Goal: Transaction & Acquisition: Subscribe to service/newsletter

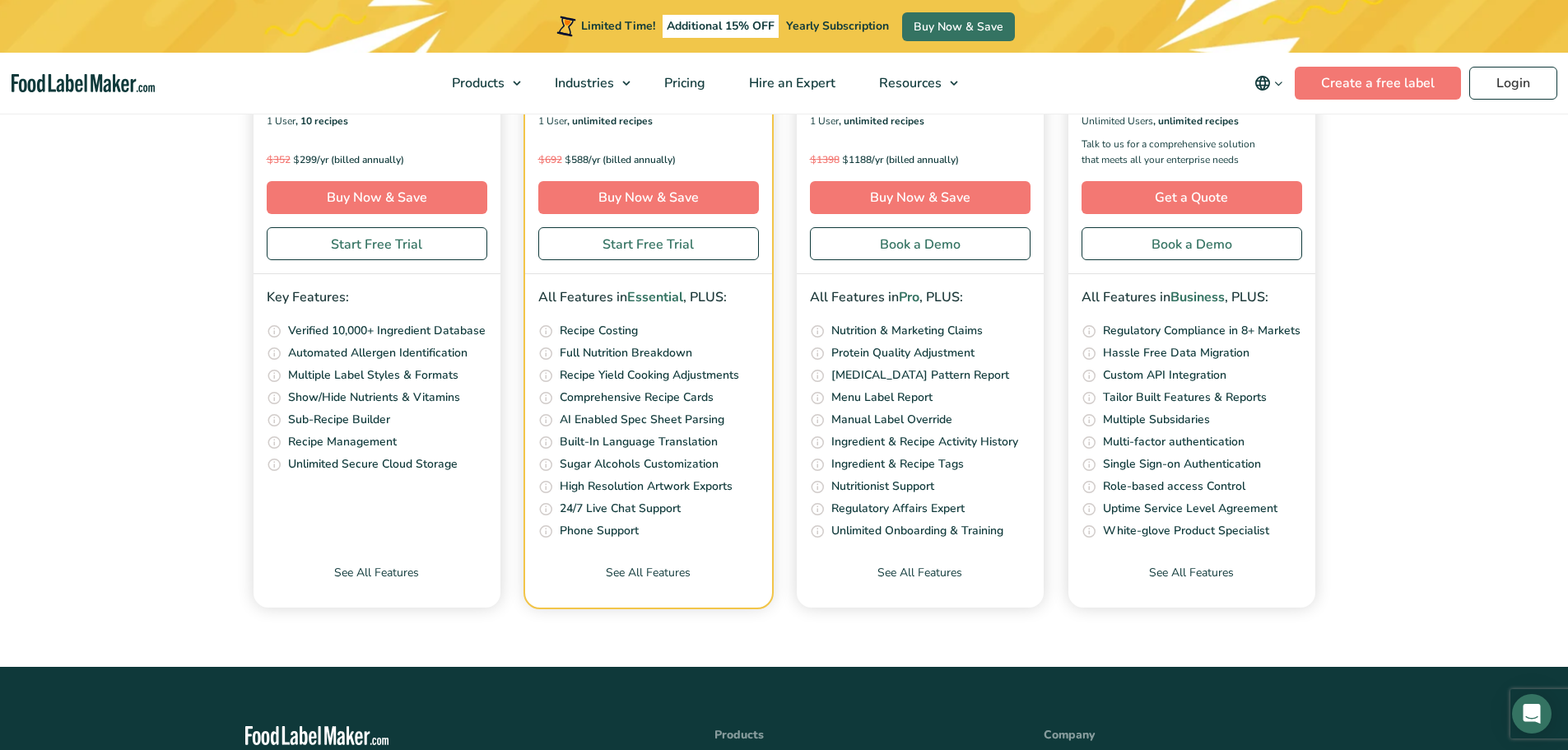
scroll to position [6258, 0]
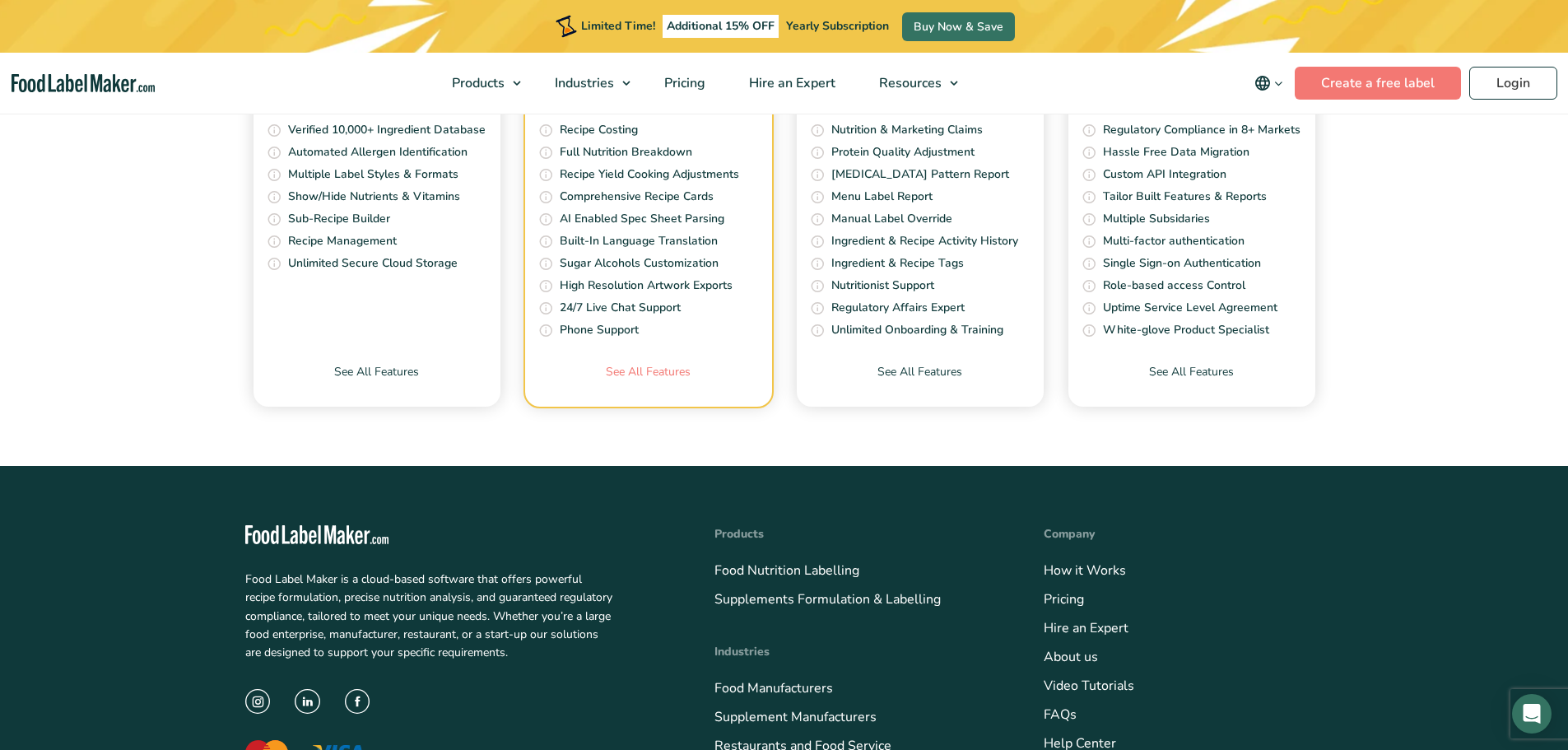
click at [674, 366] on link "See All Features" at bounding box center [649, 384] width 247 height 44
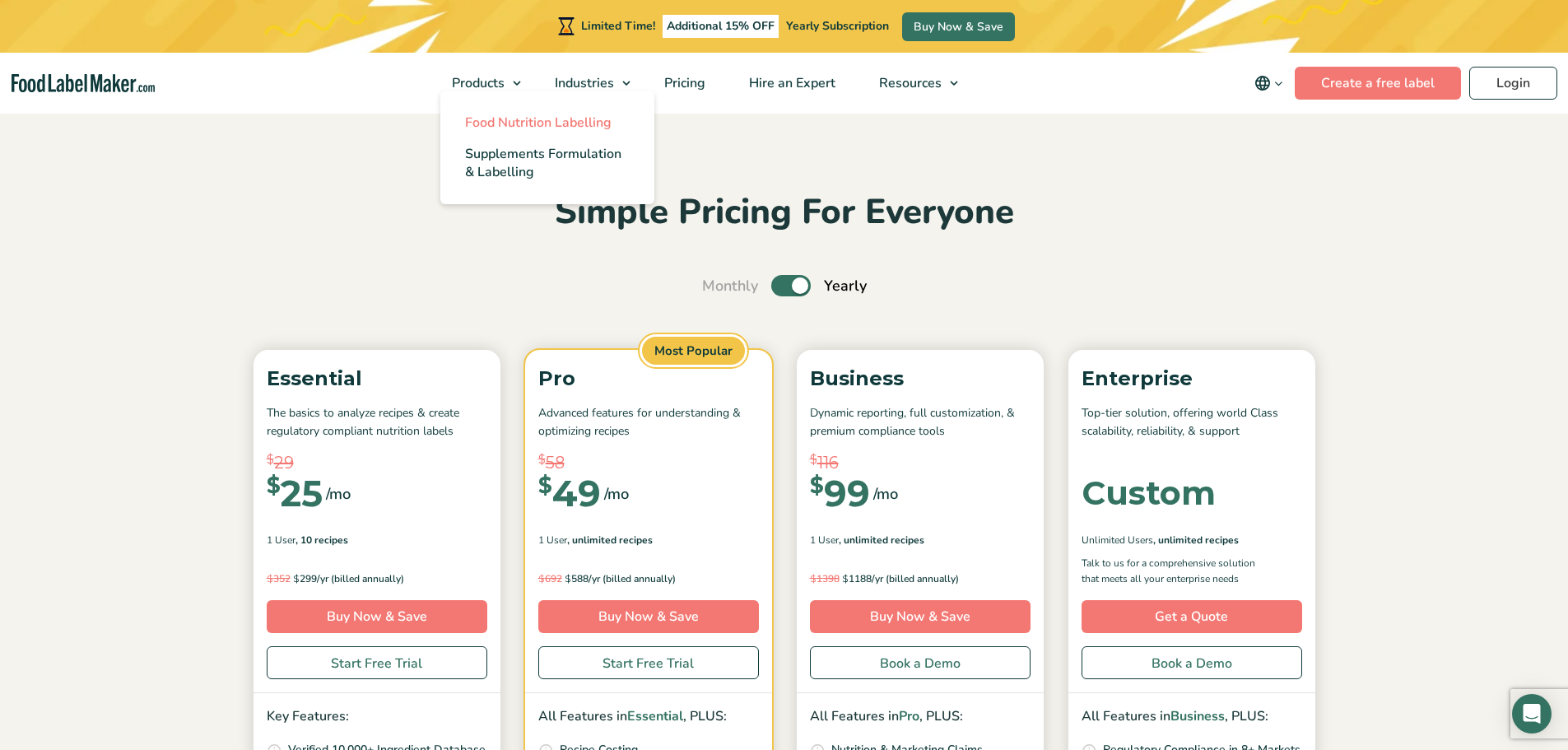
click at [542, 121] on span "Food Nutrition Labelling" at bounding box center [538, 123] width 147 height 18
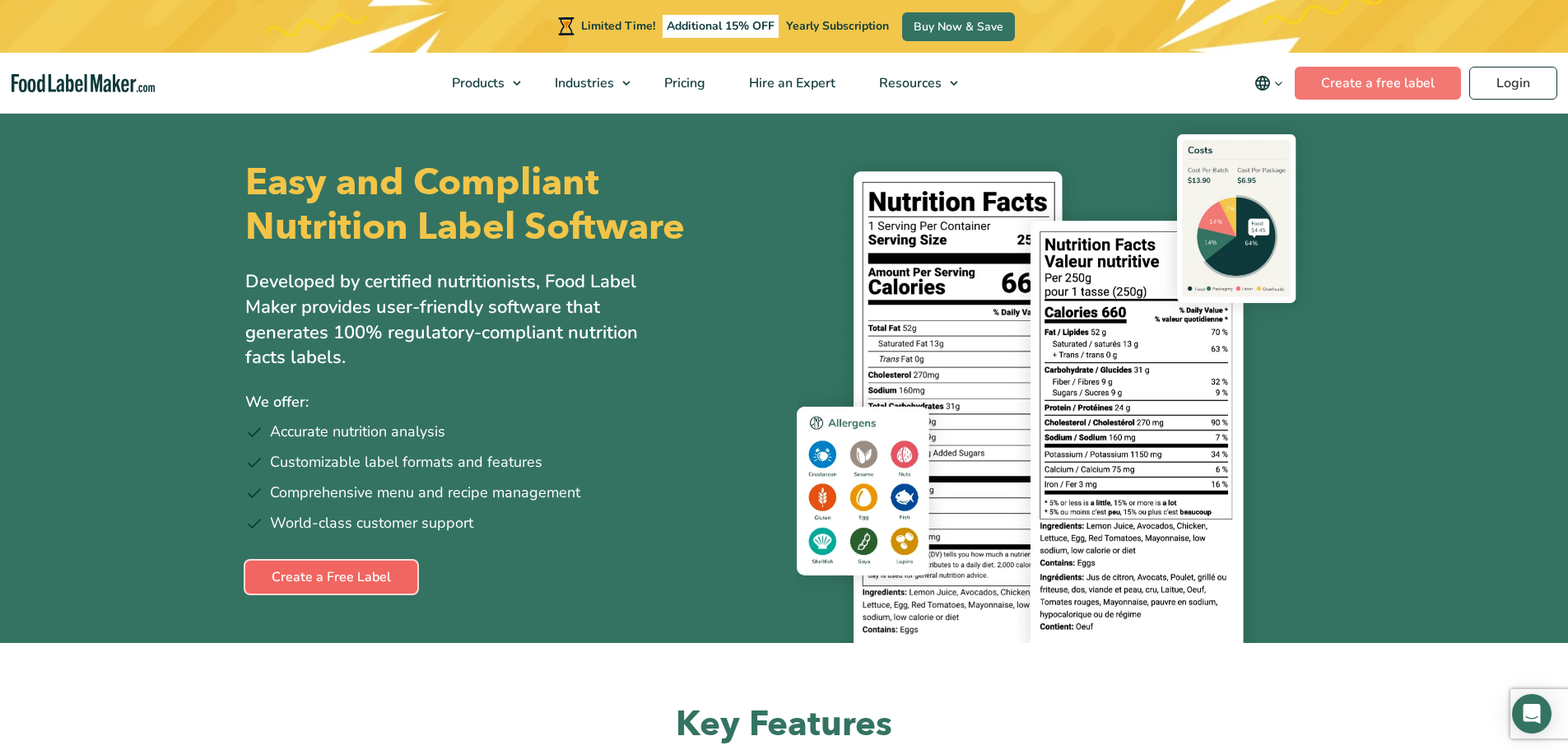
click at [368, 587] on link "Create a Free Label" at bounding box center [331, 577] width 172 height 33
click at [710, 86] on link "Pricing" at bounding box center [683, 82] width 80 height 61
